Goal: Navigation & Orientation: Find specific page/section

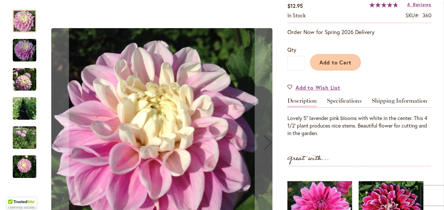
scroll to position [130, 0]
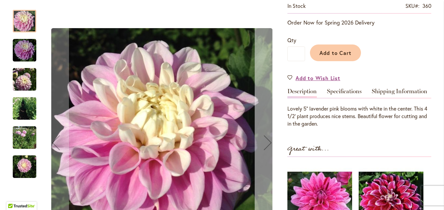
click at [264, 142] on div "Next" at bounding box center [268, 143] width 26 height 26
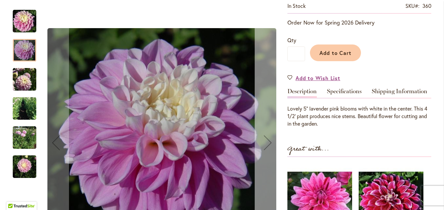
click at [264, 142] on div "Next" at bounding box center [268, 143] width 26 height 26
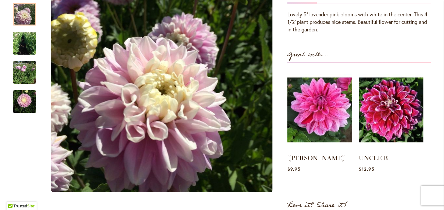
scroll to position [226, 0]
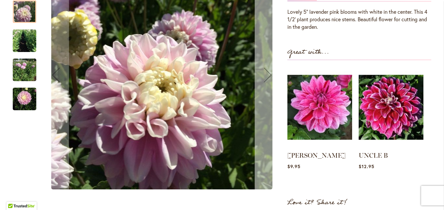
click at [266, 77] on div "Next" at bounding box center [268, 75] width 26 height 26
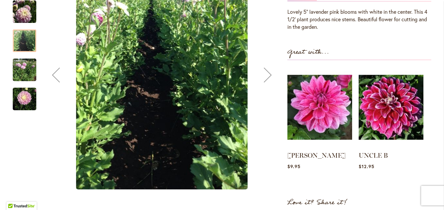
click at [266, 77] on div "Next" at bounding box center [268, 75] width 26 height 26
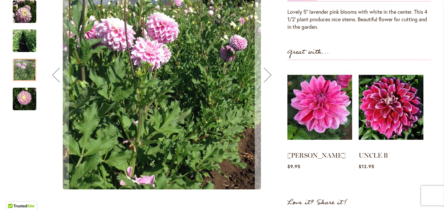
click at [266, 73] on div "Next" at bounding box center [268, 75] width 26 height 26
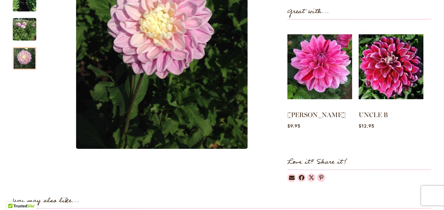
scroll to position [83, 0]
